Goal: Task Accomplishment & Management: Use online tool/utility

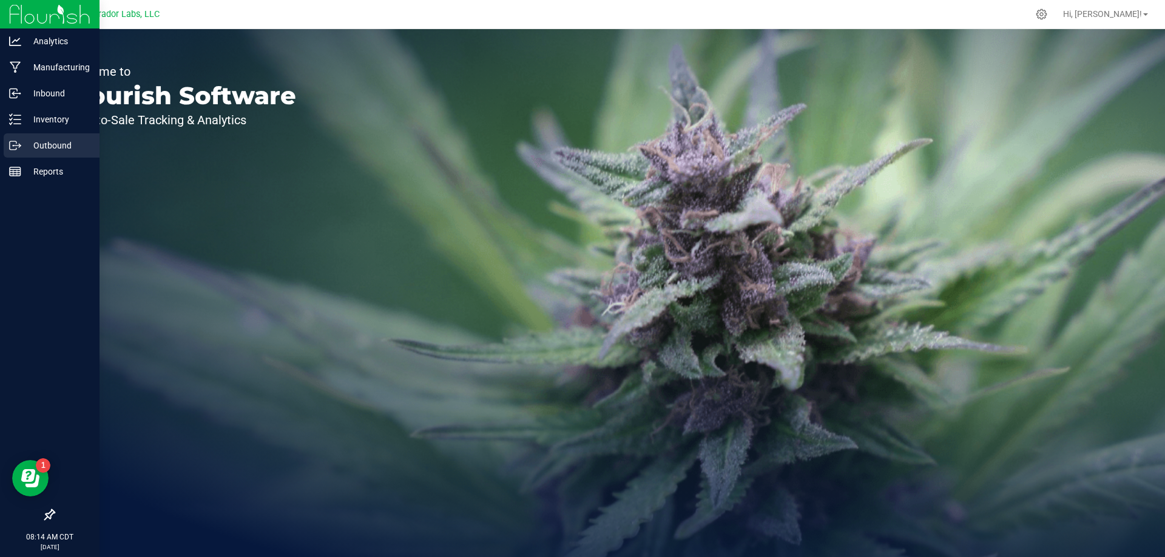
click at [51, 146] on p "Outbound" at bounding box center [57, 145] width 73 height 15
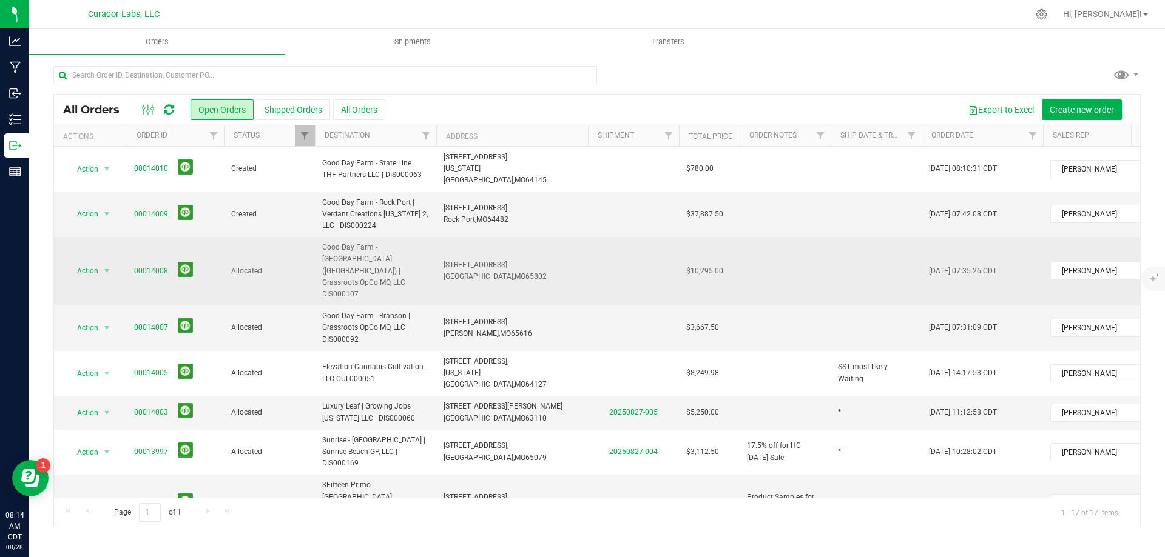
click at [397, 247] on span "Good Day Farm - [GEOGRAPHIC_DATA] ([GEOGRAPHIC_DATA]) | Grassroots OpCo MO, LLC…" at bounding box center [375, 271] width 107 height 58
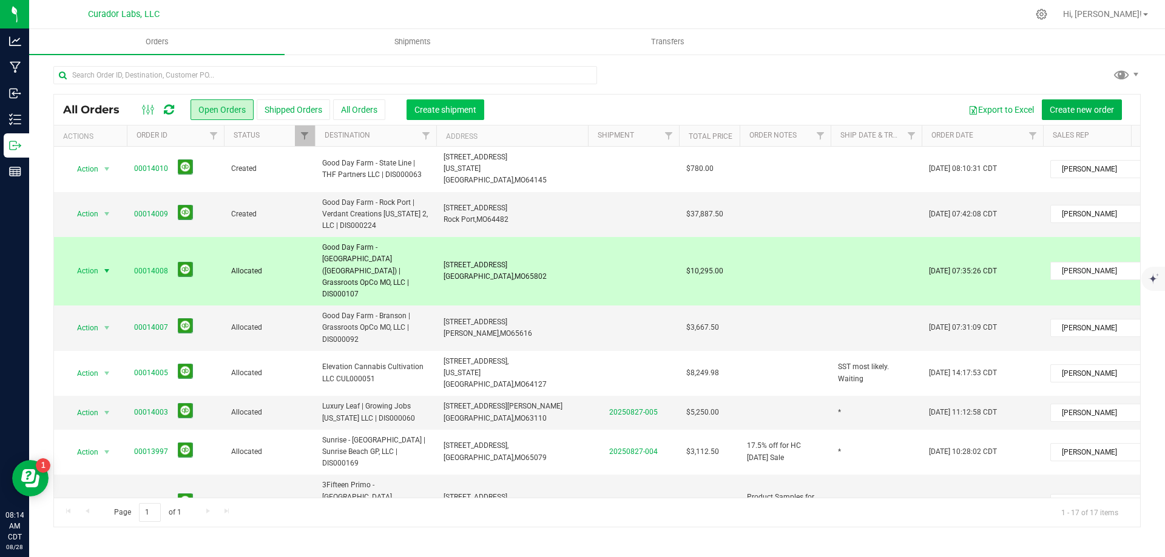
click at [446, 110] on span "Create shipment" at bounding box center [445, 110] width 62 height 10
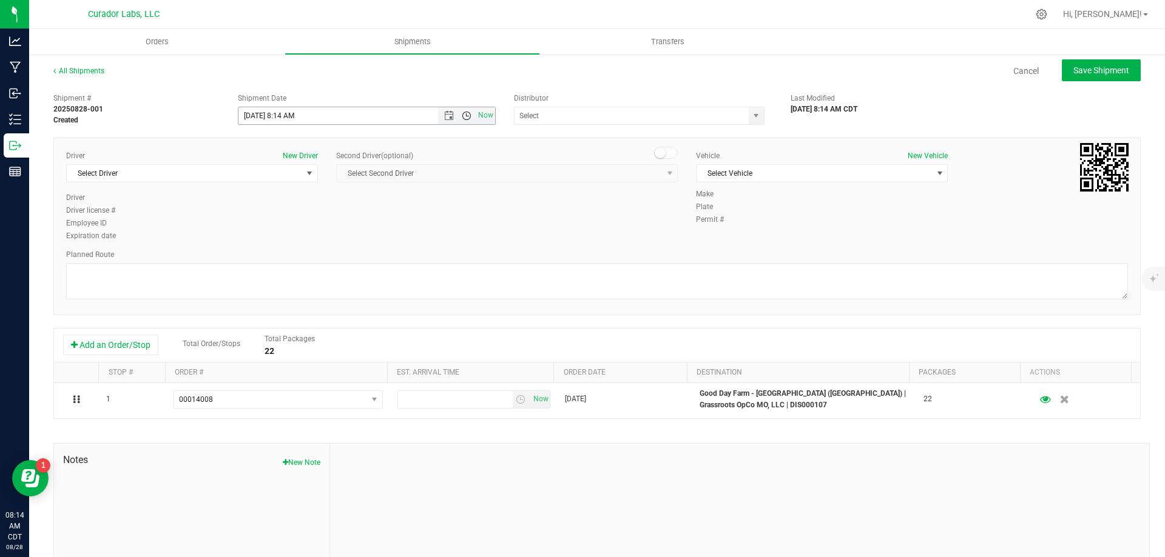
click at [462, 116] on span "Open the time view" at bounding box center [467, 116] width 10 height 10
click at [366, 215] on li "10:30 AM" at bounding box center [364, 220] width 254 height 16
type input "[DATE] 10:30 AM"
click at [567, 116] on input "text" at bounding box center [627, 115] width 227 height 17
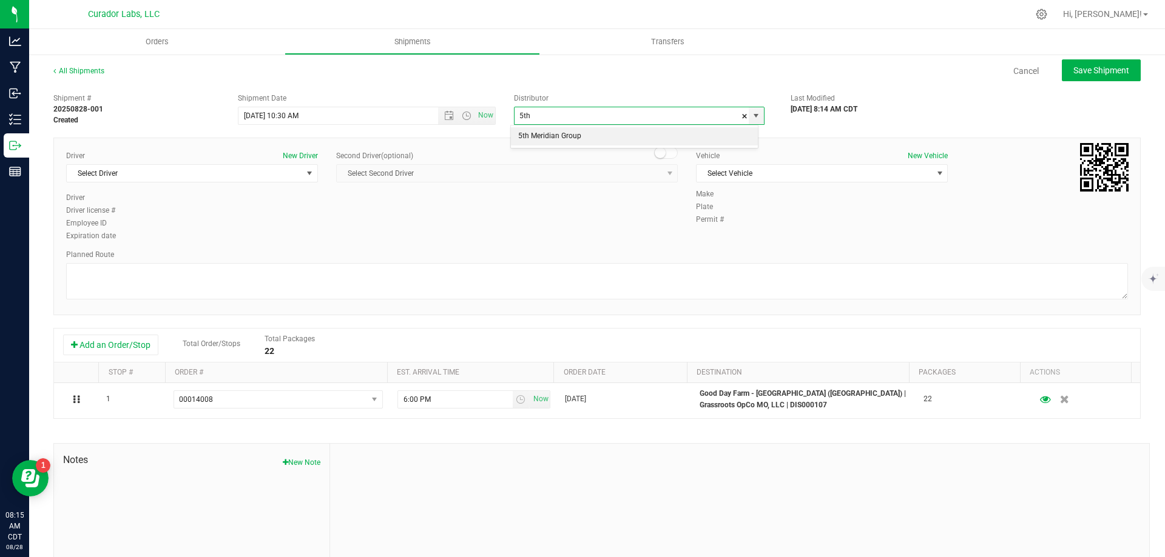
click at [567, 133] on li "5th Meridian Group" at bounding box center [634, 136] width 247 height 18
type input "5th Meridian Group"
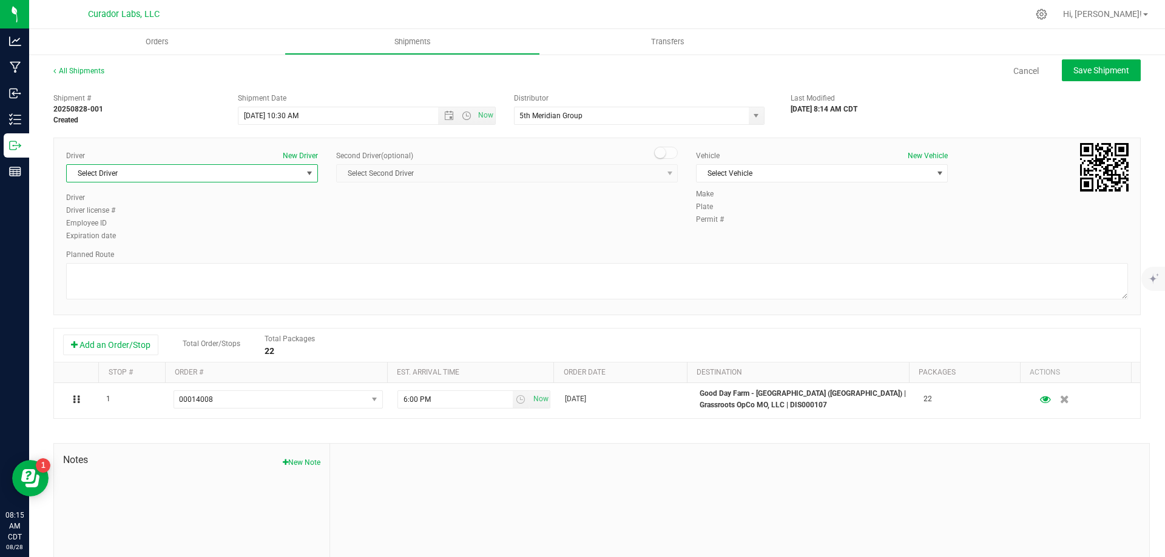
click at [275, 173] on span "Select Driver" at bounding box center [184, 173] width 235 height 17
click at [207, 223] on li "[PERSON_NAME]" at bounding box center [191, 224] width 248 height 18
type input "[PERSON_NAME]"
click at [749, 175] on span "Select Vehicle" at bounding box center [813, 173] width 235 height 17
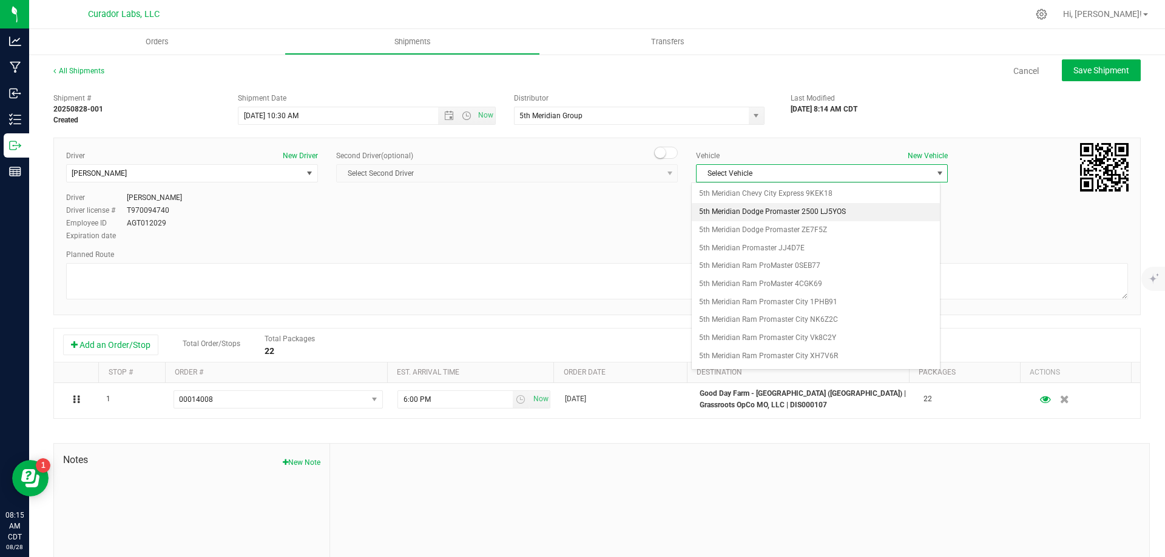
click at [781, 215] on li "5th Meridian Dodge Promaster 2500 LJ5YOS" at bounding box center [816, 212] width 248 height 18
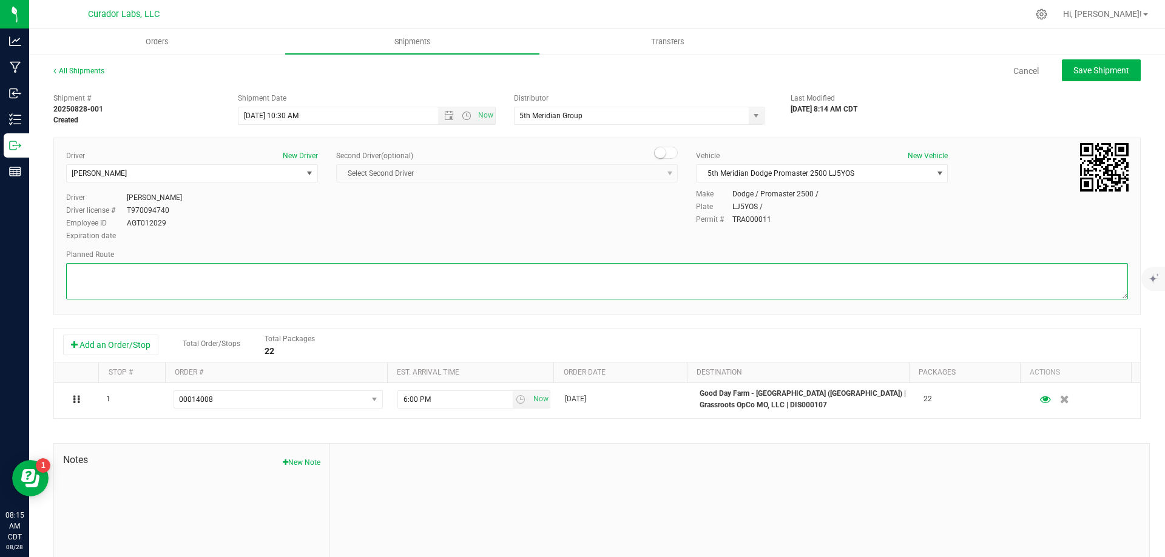
paste textarea ""Get on I-70 E/US-40 E from Quail Dr, [PERSON_NAME] and [PERSON_NAME] 5 min (1.…"
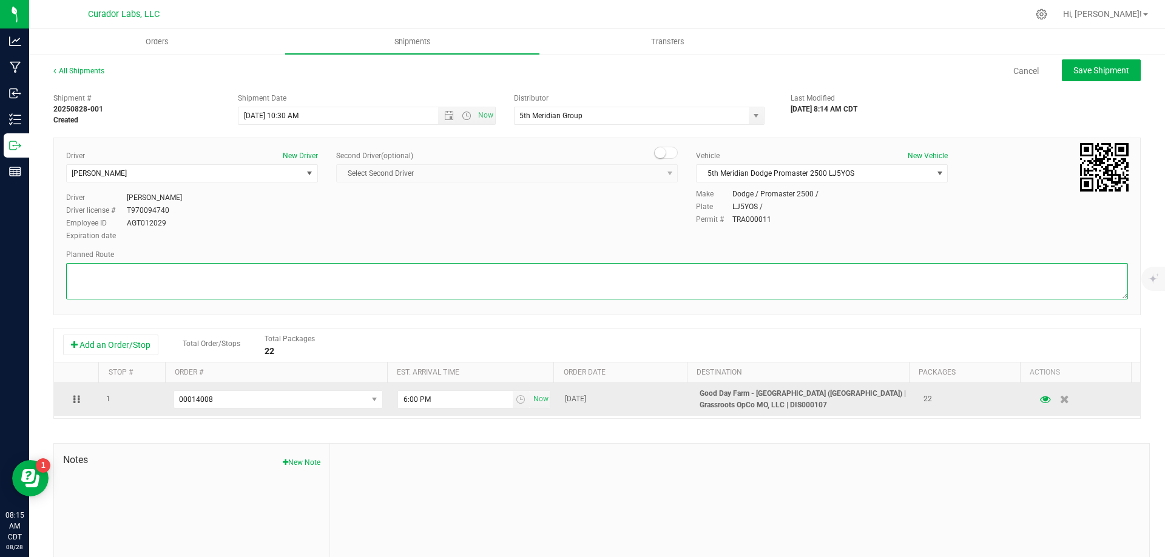
type textarea ""Get on I-70 E/US-40 E from Quail Dr, [PERSON_NAME] and [PERSON_NAME] 5 min (1.…"
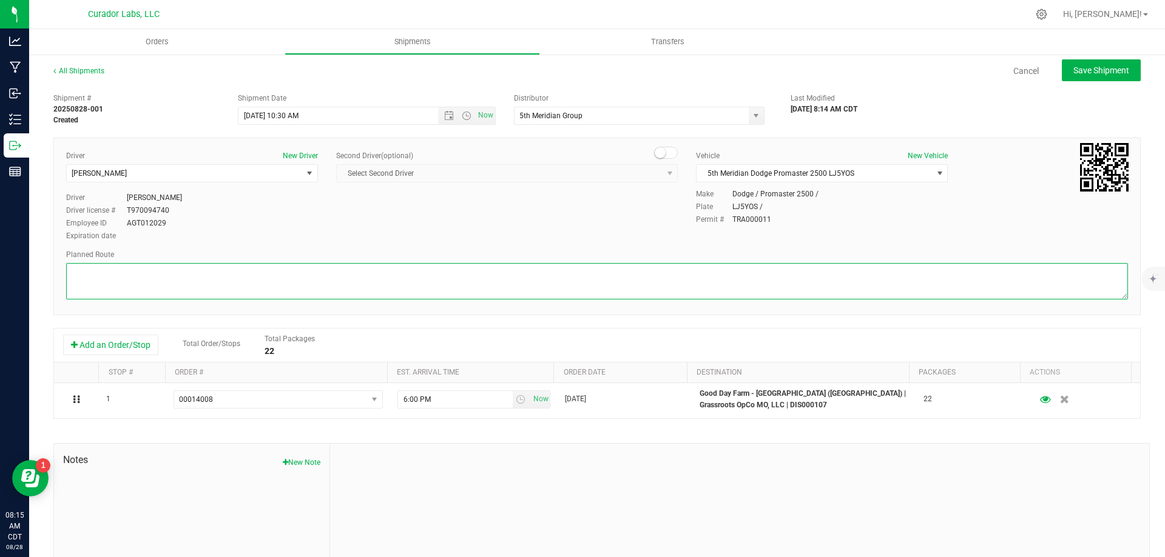
scroll to position [0, 0]
paste textarea """"Get on I-70 E/US-40 E from Quail Dr, [PERSON_NAME] and [PERSON_NAME] 5 min (…"
type textarea """"Get on I-70 E/US-40 E from Quail Dr, [PERSON_NAME] and [PERSON_NAME] 5 min (…"
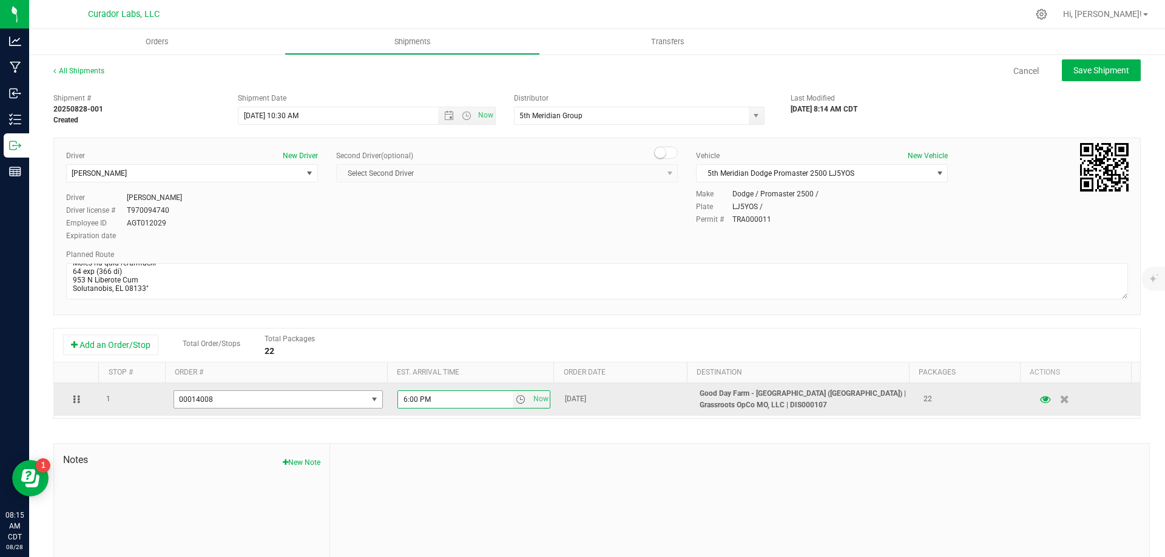
drag, startPoint x: 442, startPoint y: 400, endPoint x: 354, endPoint y: 408, distance: 87.7
click at [354, 408] on tr "1 00014008 00014010 00014009 00014008 00014007 00014005 00013993 6:00 PM Now [D…" at bounding box center [597, 399] width 1086 height 33
type input "1:45 PM"
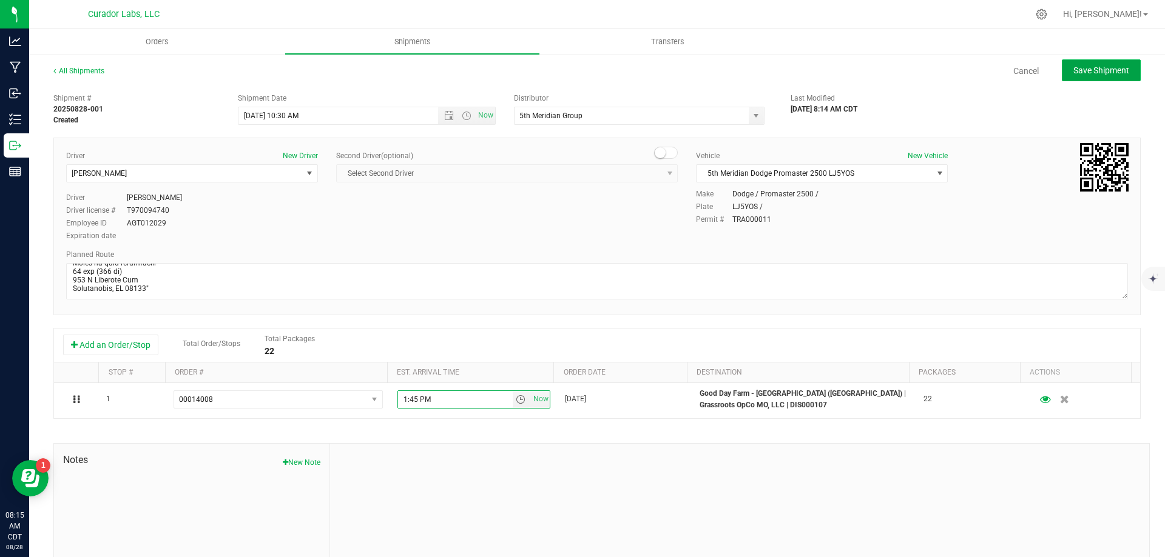
click at [1092, 68] on span "Save Shipment" at bounding box center [1101, 71] width 56 height 10
type input "[DATE] 3:30 PM"
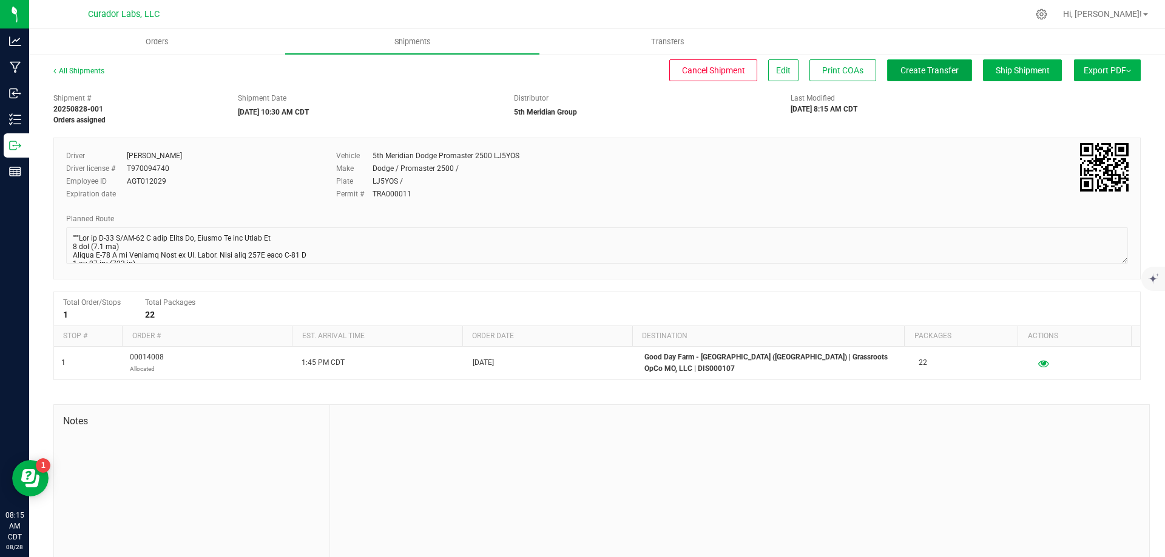
click at [945, 77] on button "Create Transfer" at bounding box center [929, 70] width 85 height 22
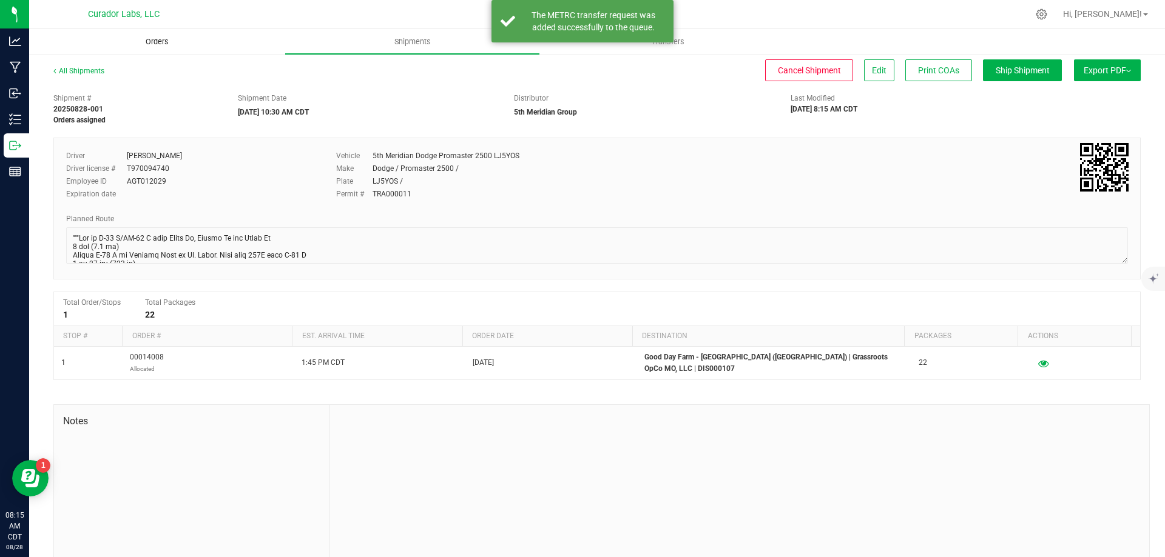
click at [166, 36] on span "Orders" at bounding box center [157, 41] width 56 height 11
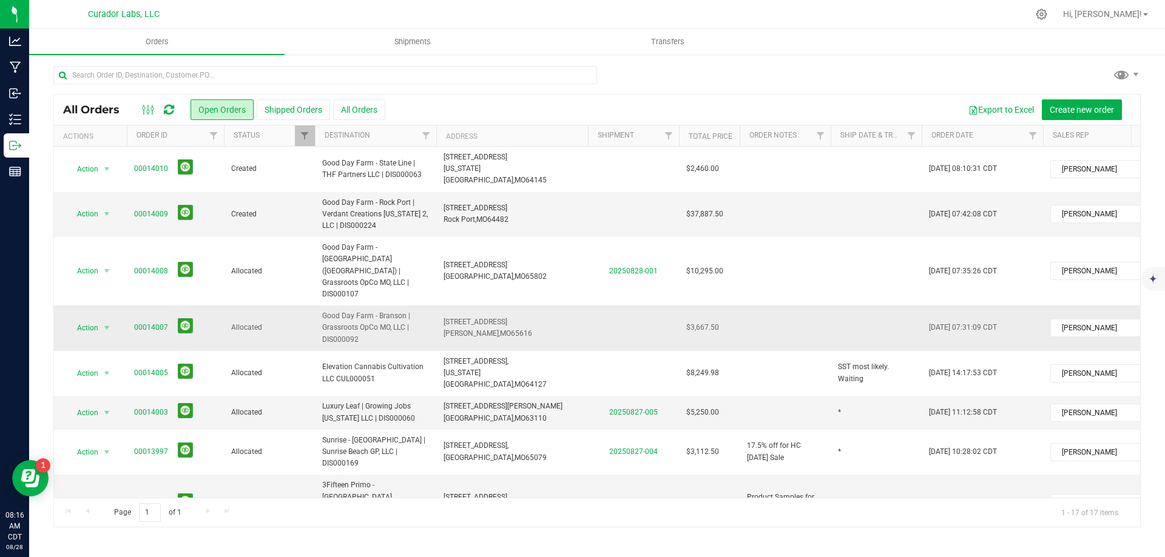
click at [553, 306] on td "[STREET_ADDRESS] [GEOGRAPHIC_DATA], [GEOGRAPHIC_DATA] 65616" at bounding box center [512, 328] width 152 height 45
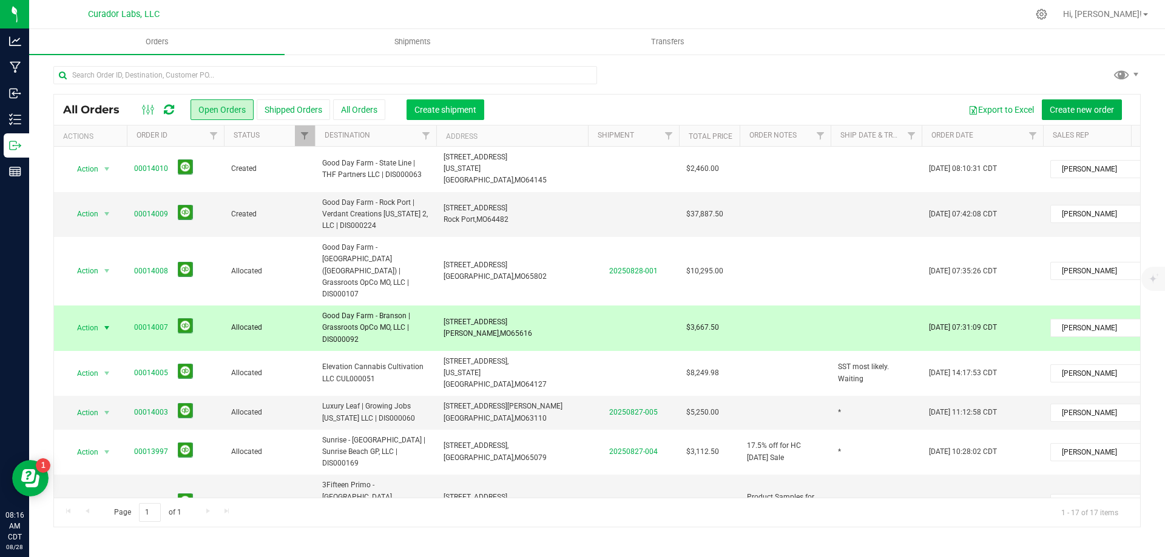
click at [445, 109] on span "Create shipment" at bounding box center [445, 110] width 62 height 10
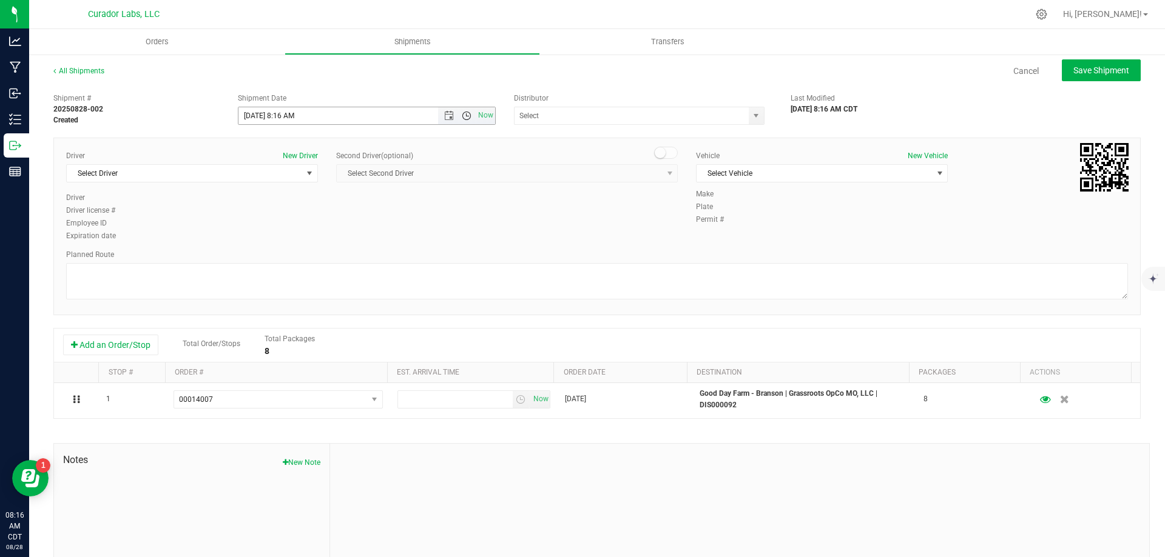
click at [462, 112] on span "Open the time view" at bounding box center [467, 116] width 10 height 10
click at [354, 221] on li "10:30 AM" at bounding box center [364, 220] width 254 height 16
type input "[DATE] 10:30 AM"
click at [617, 117] on input "text" at bounding box center [627, 115] width 227 height 17
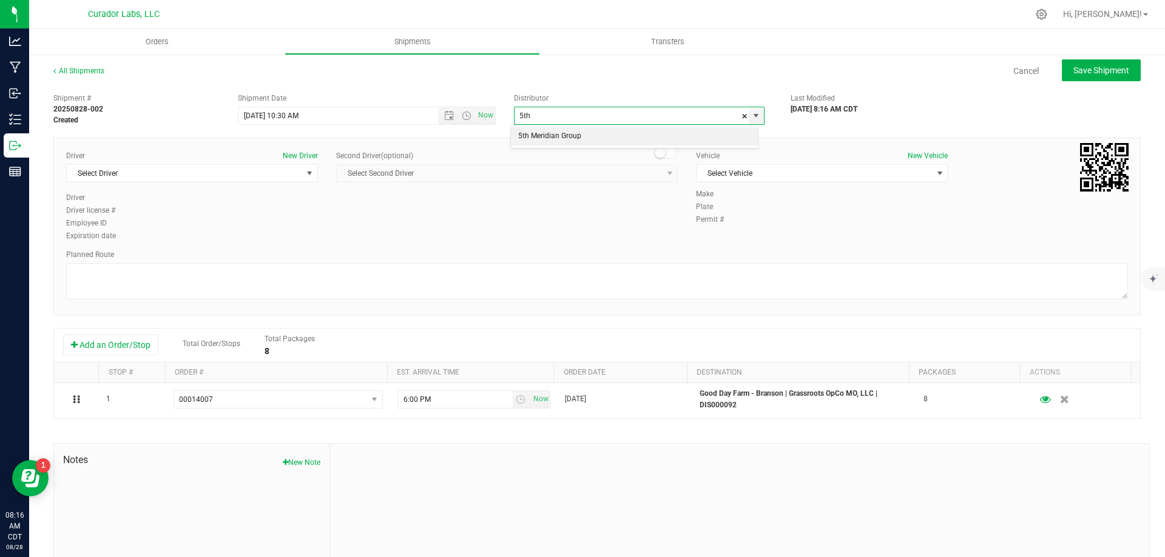
click at [579, 133] on li "5th Meridian Group" at bounding box center [634, 136] width 247 height 18
type input "5th Meridian Group"
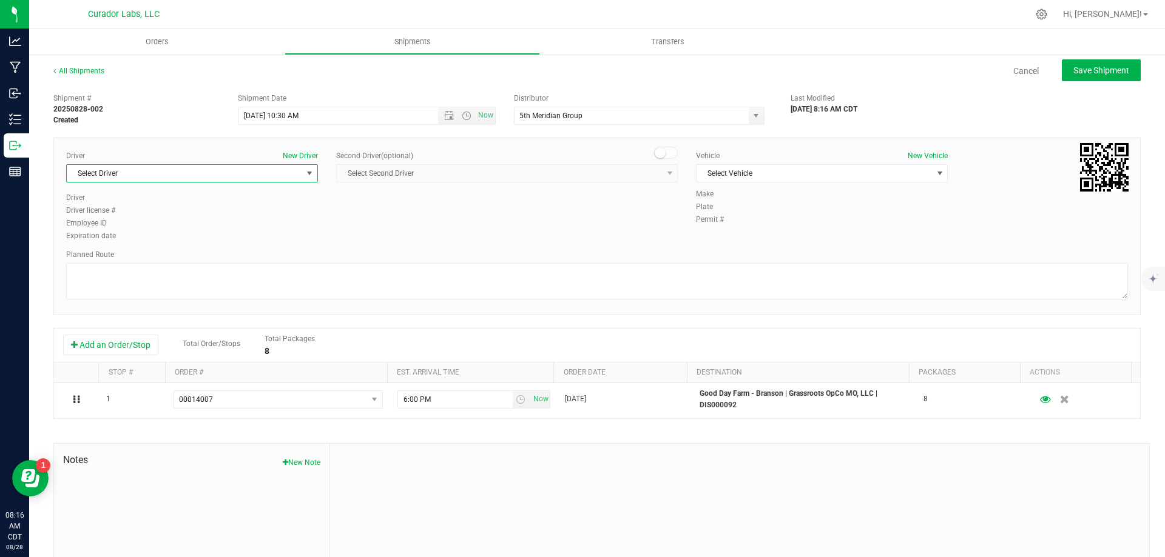
click at [207, 174] on span "Select Driver" at bounding box center [184, 173] width 235 height 17
type input "p"
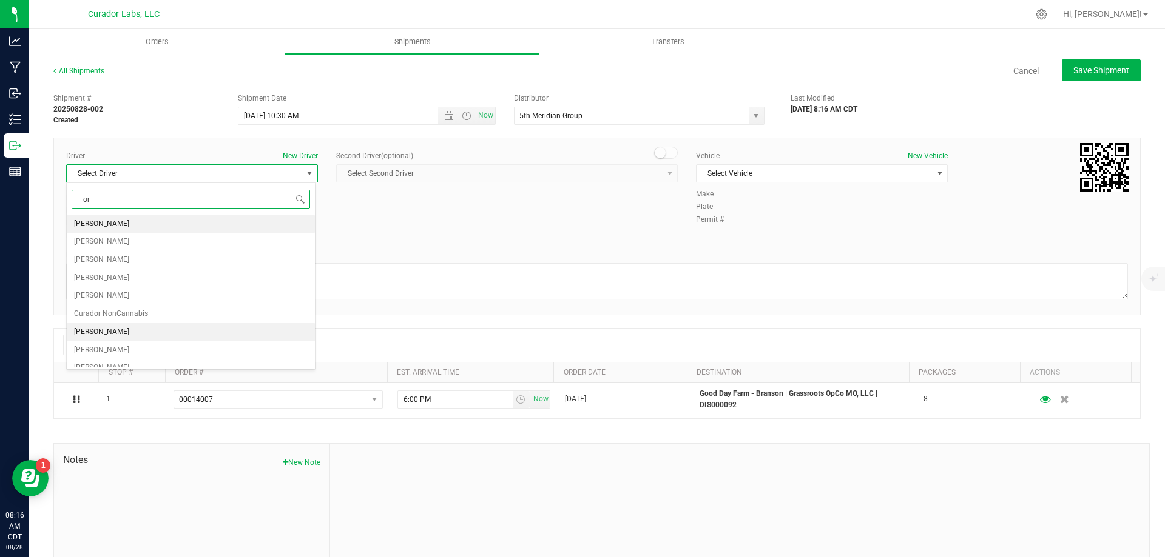
click at [123, 335] on li "[PERSON_NAME]" at bounding box center [191, 332] width 248 height 18
type input "or"
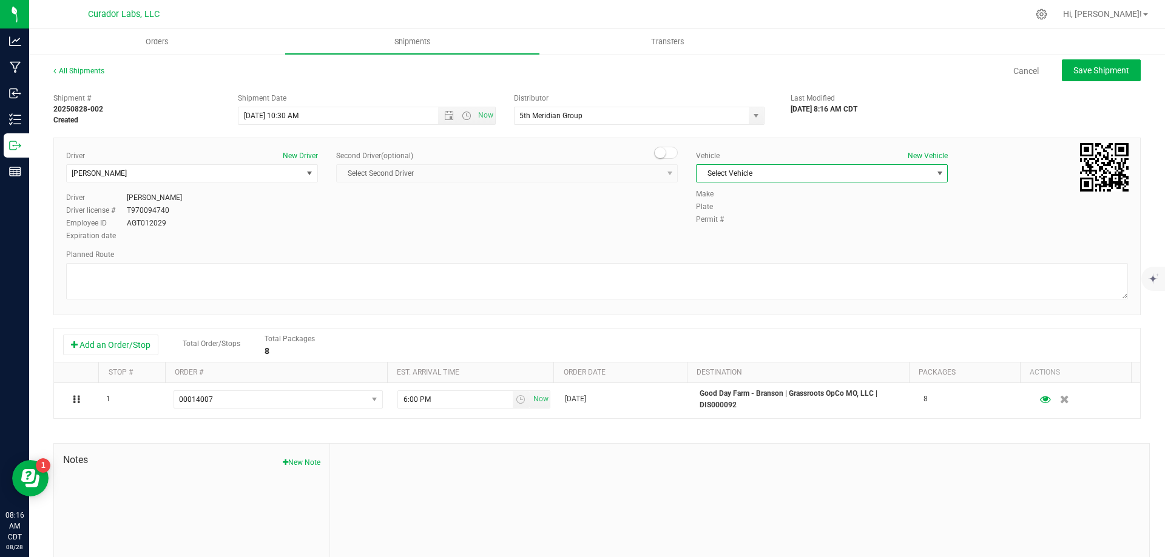
click at [715, 172] on span "Select Vehicle" at bounding box center [813, 173] width 235 height 17
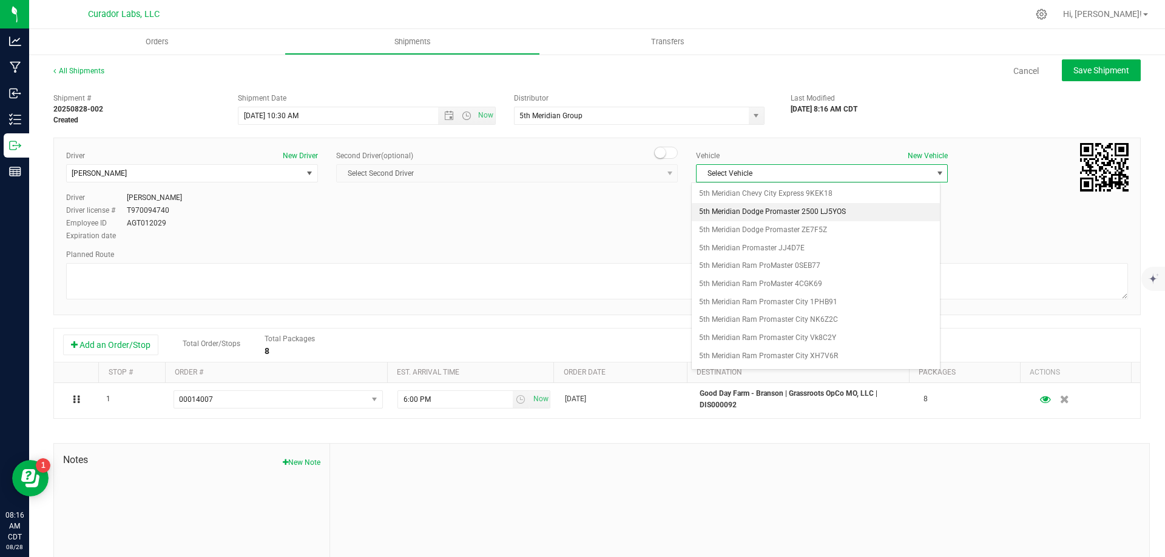
click at [761, 210] on li "5th Meridian Dodge Promaster 2500 LJ5YOS" at bounding box center [816, 212] width 248 height 18
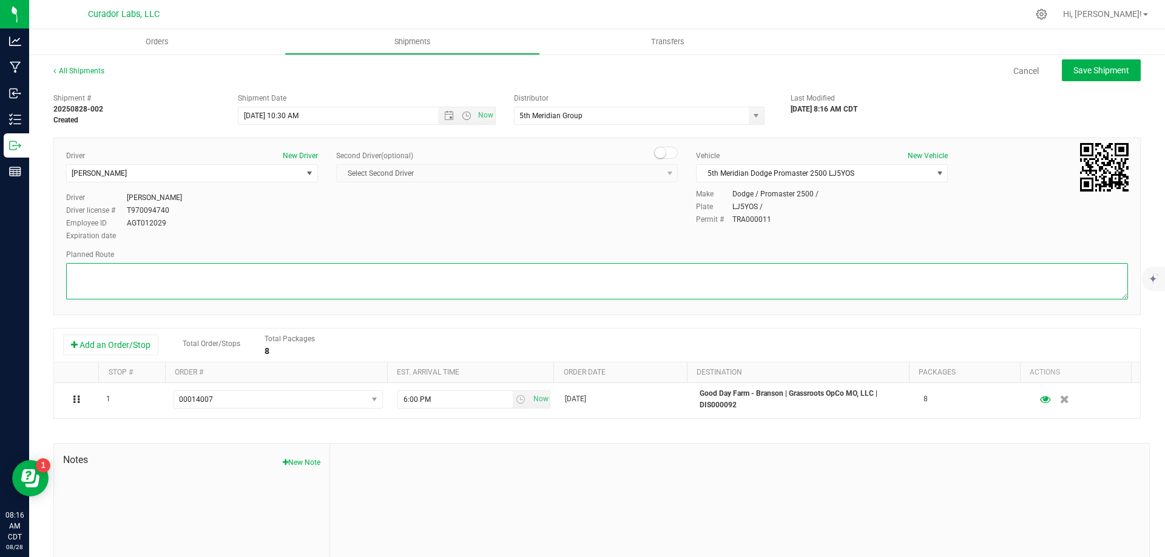
paste textarea ""Get on I-70 E/US-40 E from Quail Dr, [PERSON_NAME] and [PERSON_NAME] 5 min (1.…"
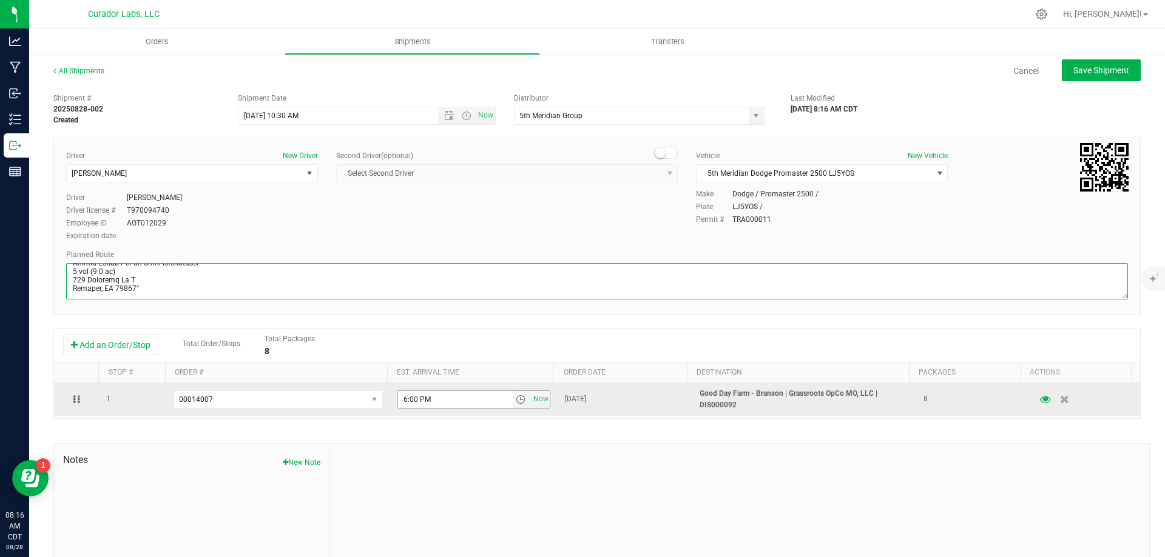
type textarea ""Get on I-70 E/US-40 E from Quail Dr, [PERSON_NAME] and [PERSON_NAME] 5 min (1.…"
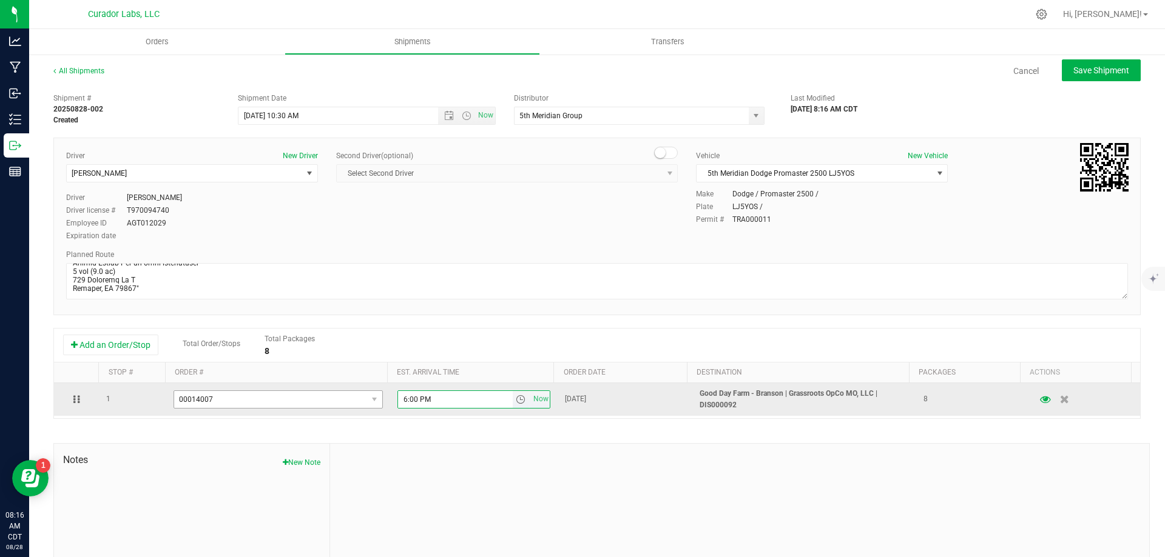
drag, startPoint x: 449, startPoint y: 396, endPoint x: 351, endPoint y: 407, distance: 98.3
click at [351, 407] on tr "1 00014007 00014010 00014009 00014007 00014005 00013993 6:00 PM Now [DATE] Good…" at bounding box center [597, 399] width 1086 height 33
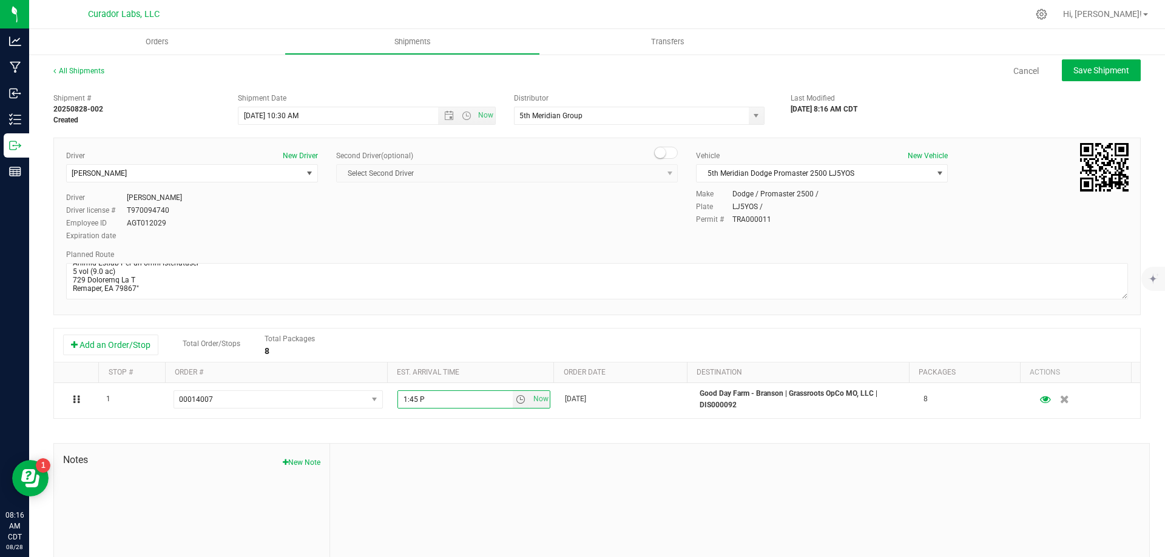
type input "1:45 PM"
click at [1076, 70] on span "Save Shipment" at bounding box center [1101, 71] width 56 height 10
type input "[DATE] 3:30 PM"
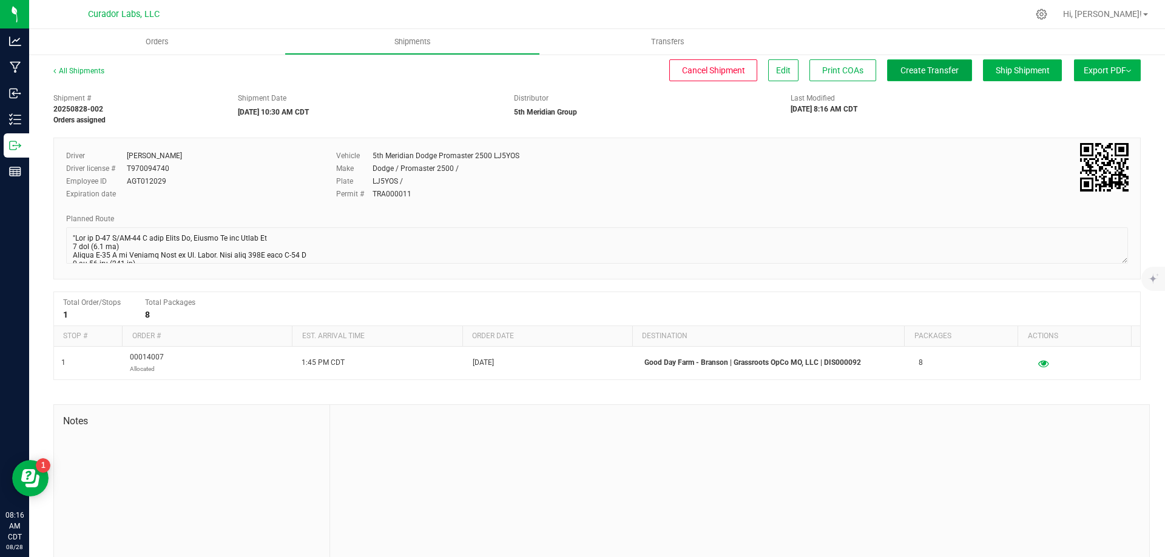
click at [920, 72] on span "Create Transfer" at bounding box center [929, 71] width 58 height 10
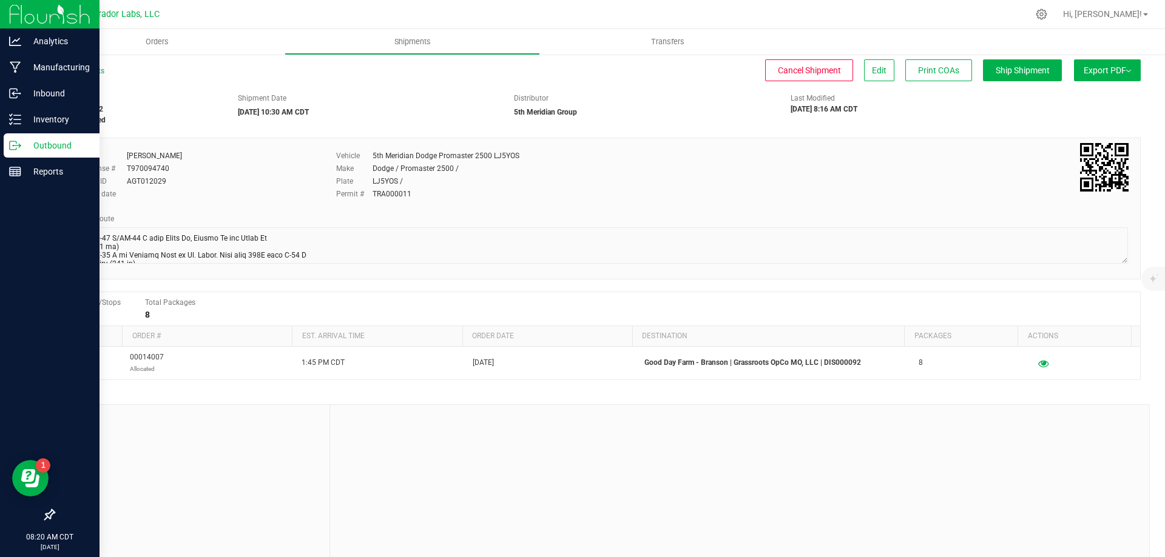
click at [33, 148] on p "Outbound" at bounding box center [57, 145] width 73 height 15
